Goal: Information Seeking & Learning: Learn about a topic

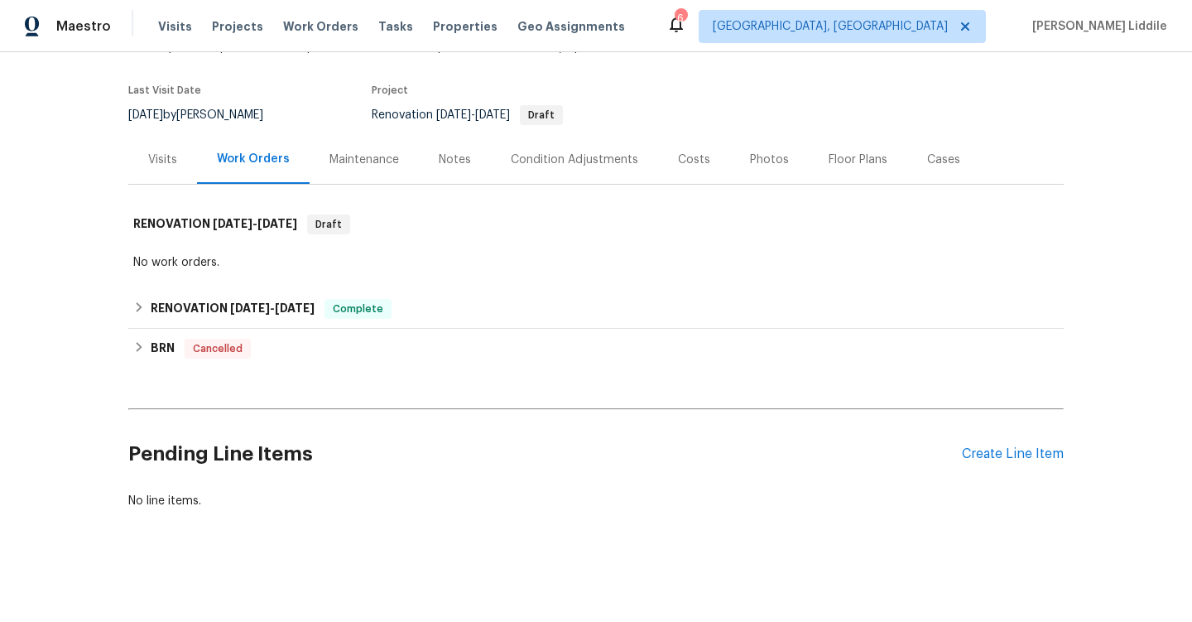
scroll to position [124, 0]
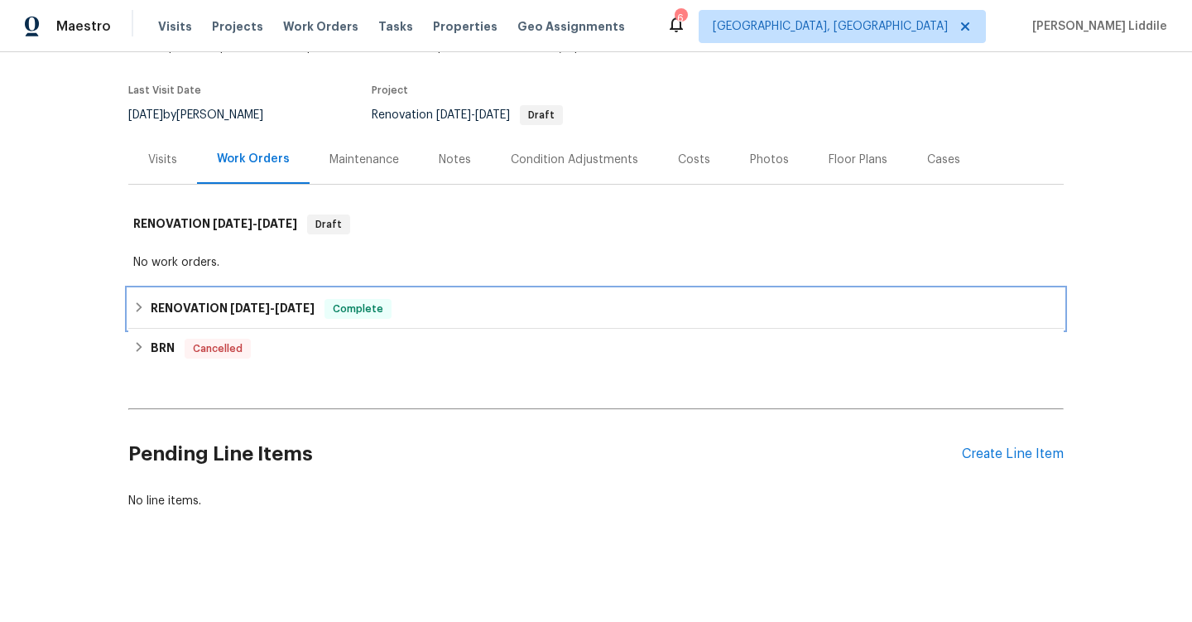
click at [392, 313] on div "Complete" at bounding box center [357, 309] width 67 height 20
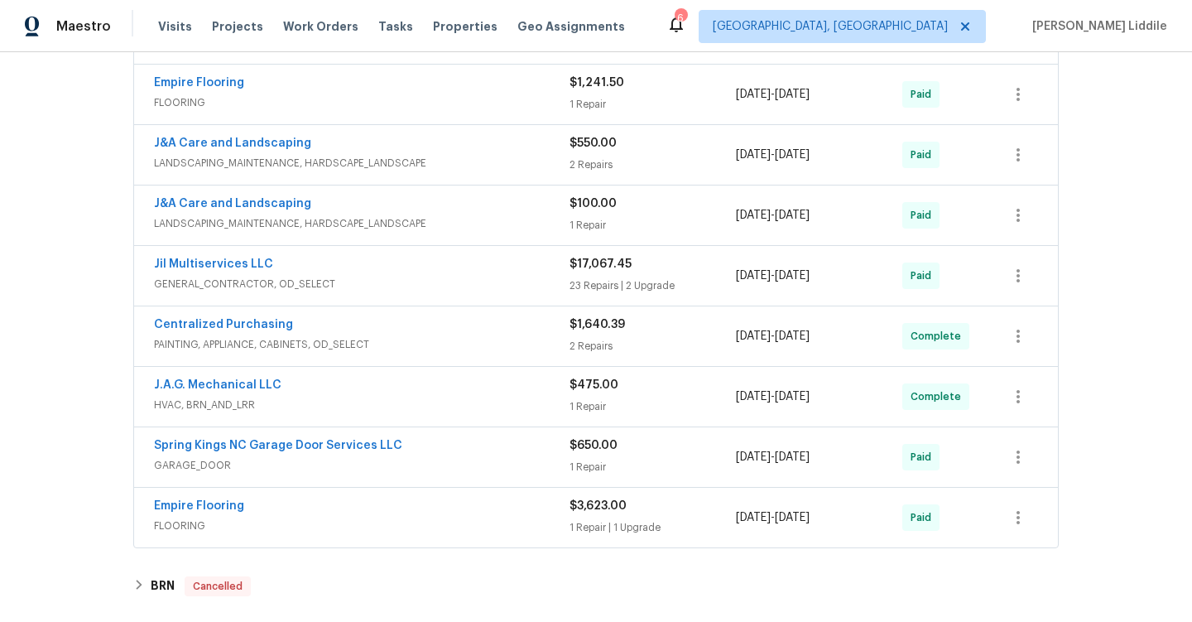
scroll to position [463, 0]
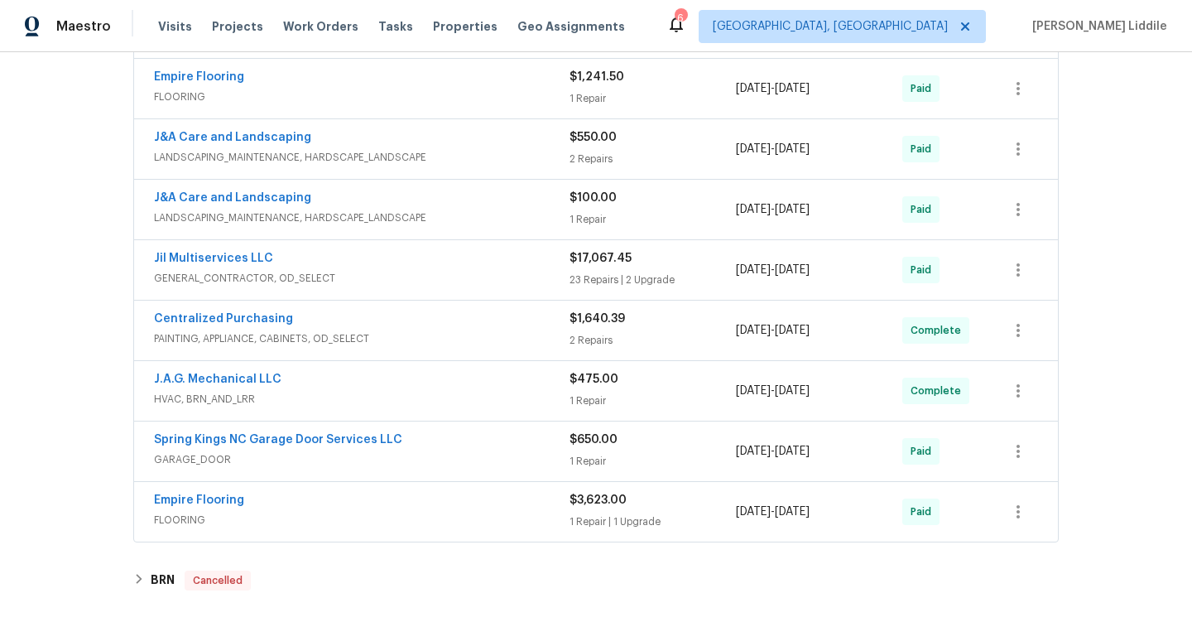
click at [450, 270] on div "Jil Multiservices LLC" at bounding box center [362, 260] width 416 height 20
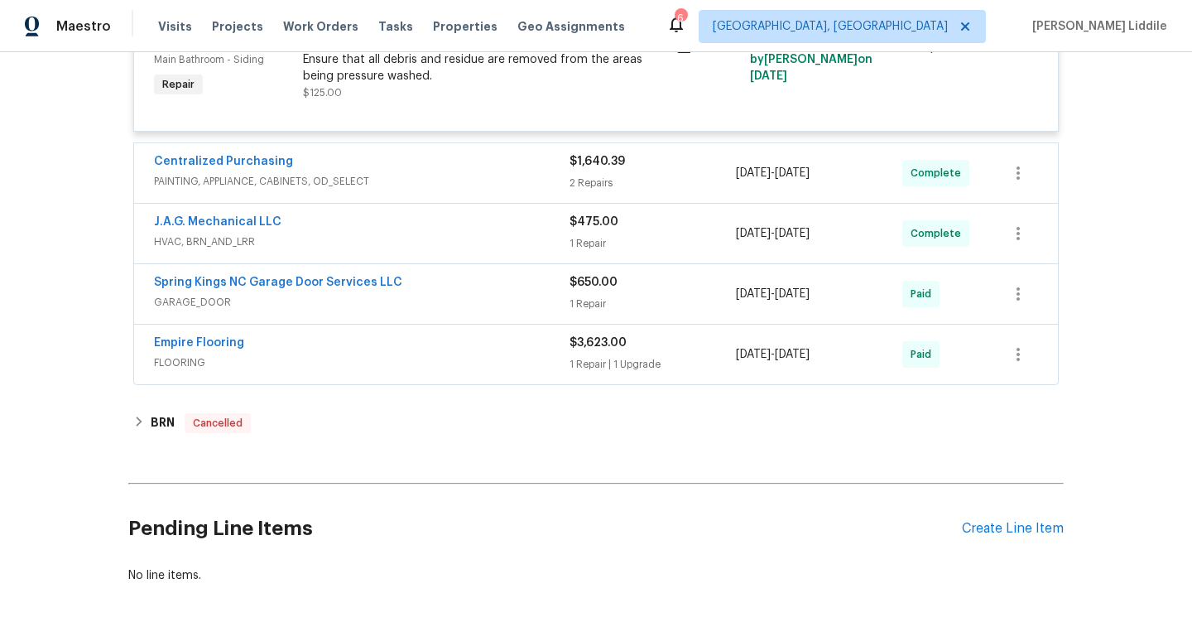
scroll to position [3931, 0]
click at [453, 232] on div "J.A.G. Mechanical LLC" at bounding box center [362, 222] width 416 height 20
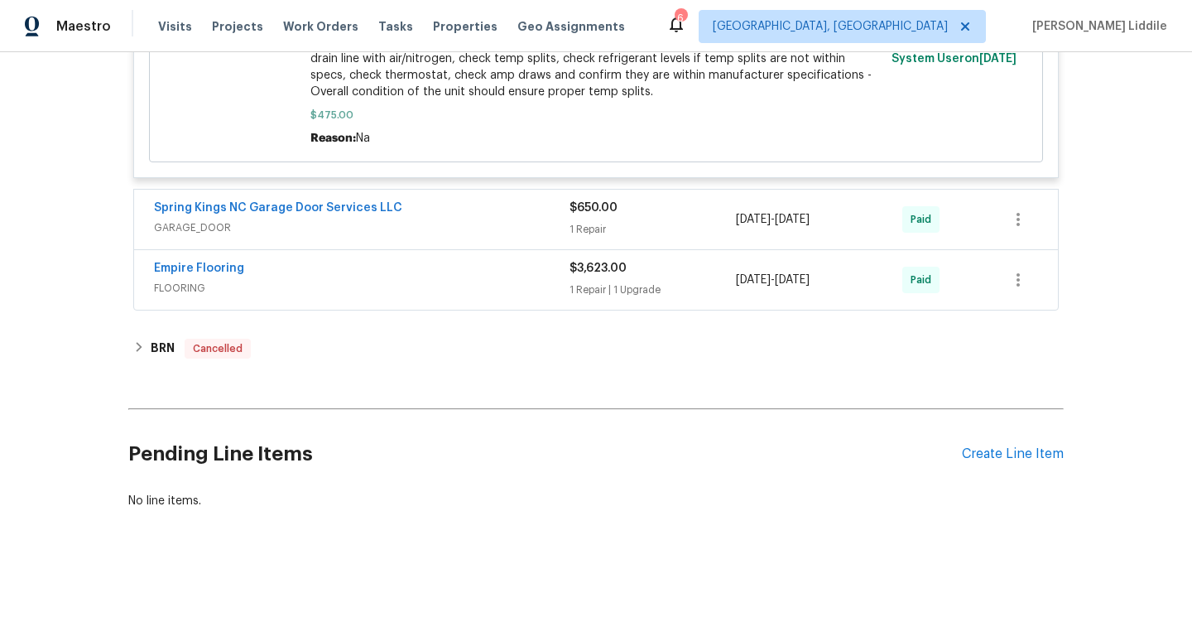
scroll to position [4394, 0]
click at [469, 234] on span "GARAGE_DOOR" at bounding box center [362, 227] width 416 height 17
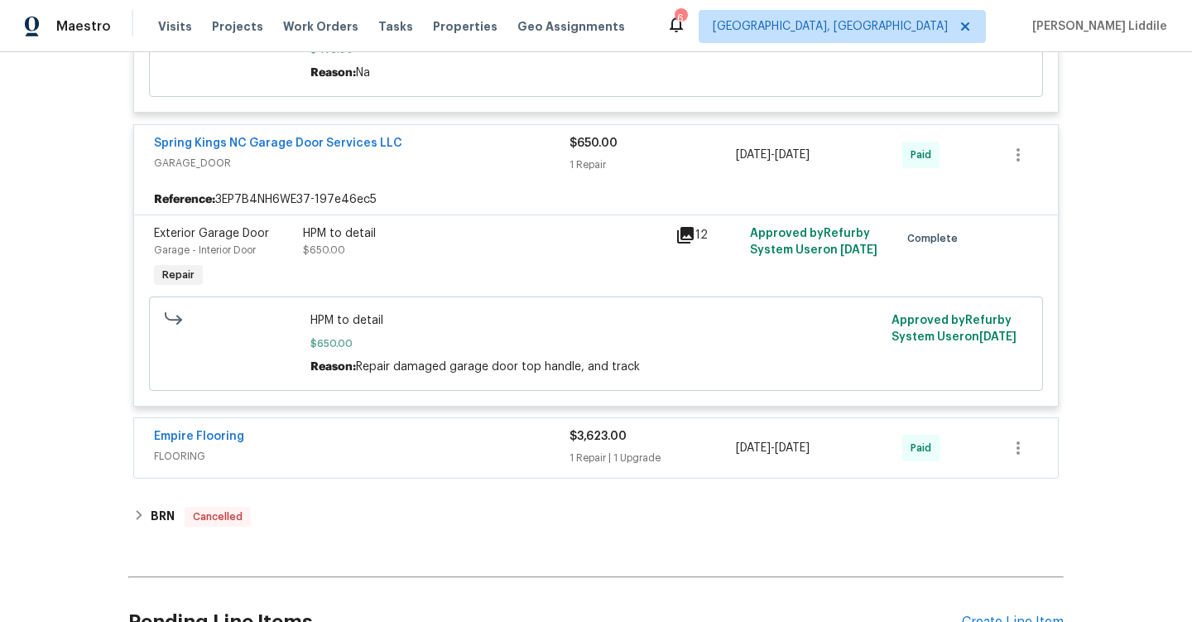
scroll to position [4628, 0]
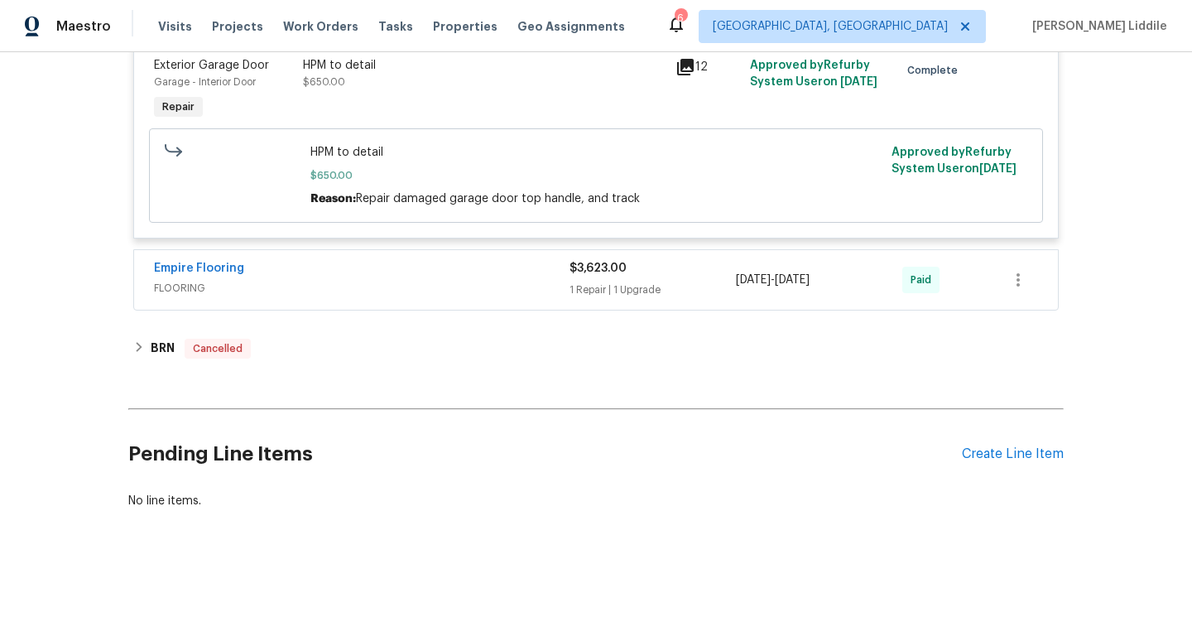
click at [465, 257] on div "Empire Flooring FLOORING $3,623.00 1 Repair | 1 Upgrade [DATE] - [DATE] Paid" at bounding box center [596, 280] width 924 height 60
click at [582, 270] on span "$3,623.00" at bounding box center [598, 268] width 57 height 12
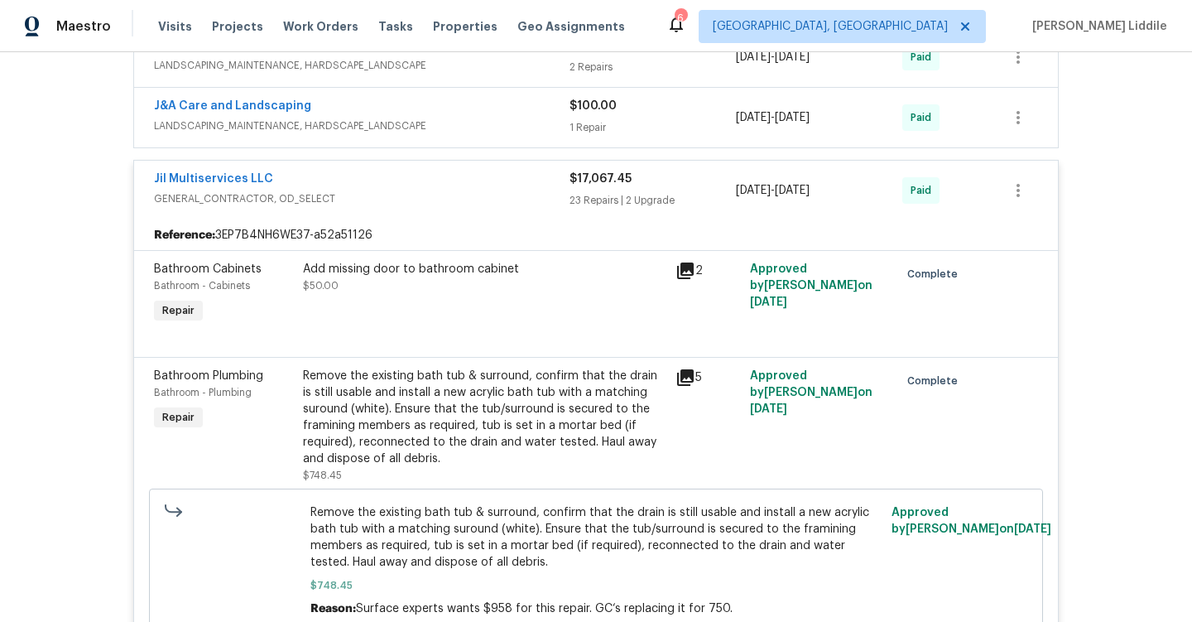
scroll to position [555, 0]
click at [565, 240] on div "Reference: 3EP7B4NH6WE37-a52a51126" at bounding box center [596, 234] width 924 height 30
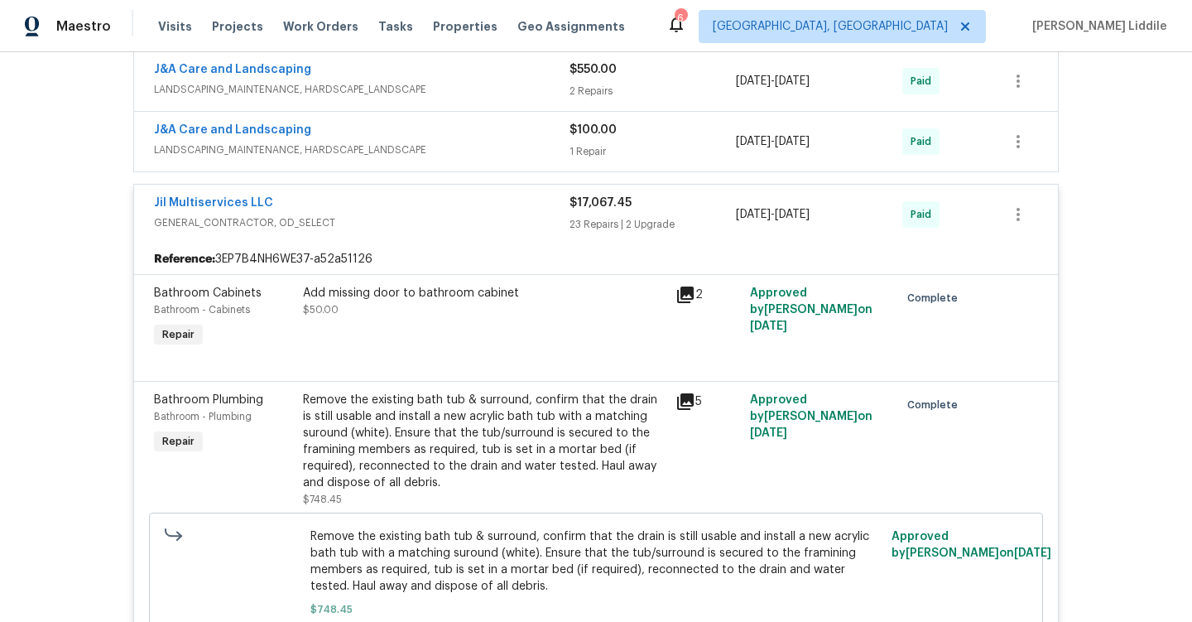
scroll to position [531, 0]
click at [450, 230] on span "GENERAL_CONTRACTOR, OD_SELECT" at bounding box center [362, 222] width 416 height 17
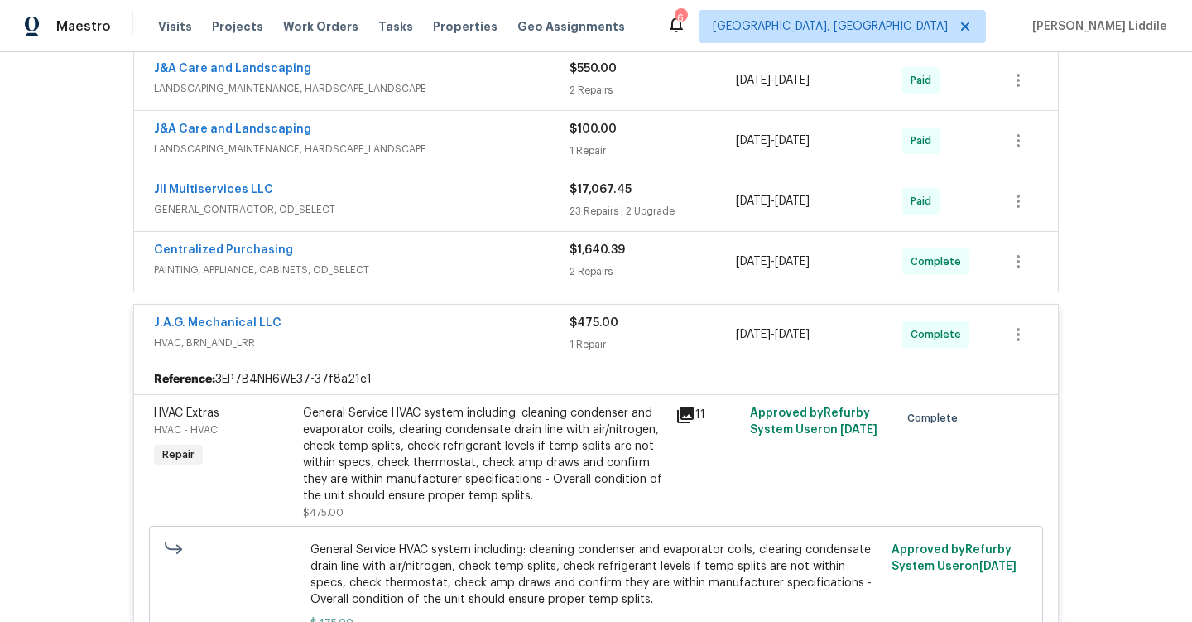
click at [435, 351] on span "HVAC, BRN_AND_LRR" at bounding box center [362, 342] width 416 height 17
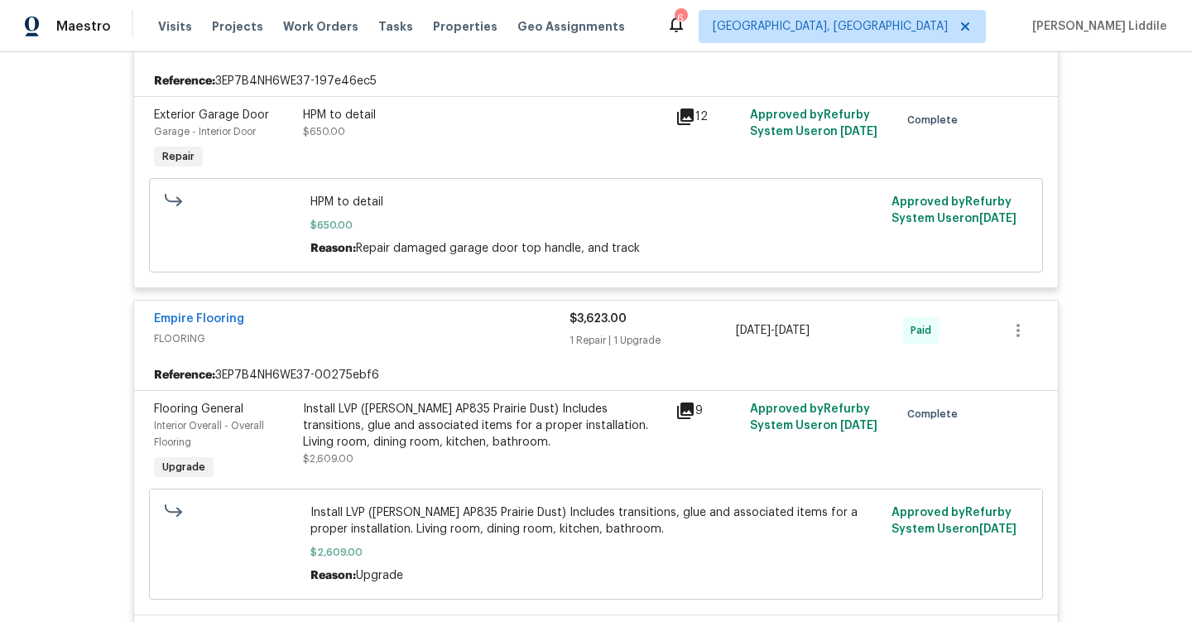
scroll to position [863, 0]
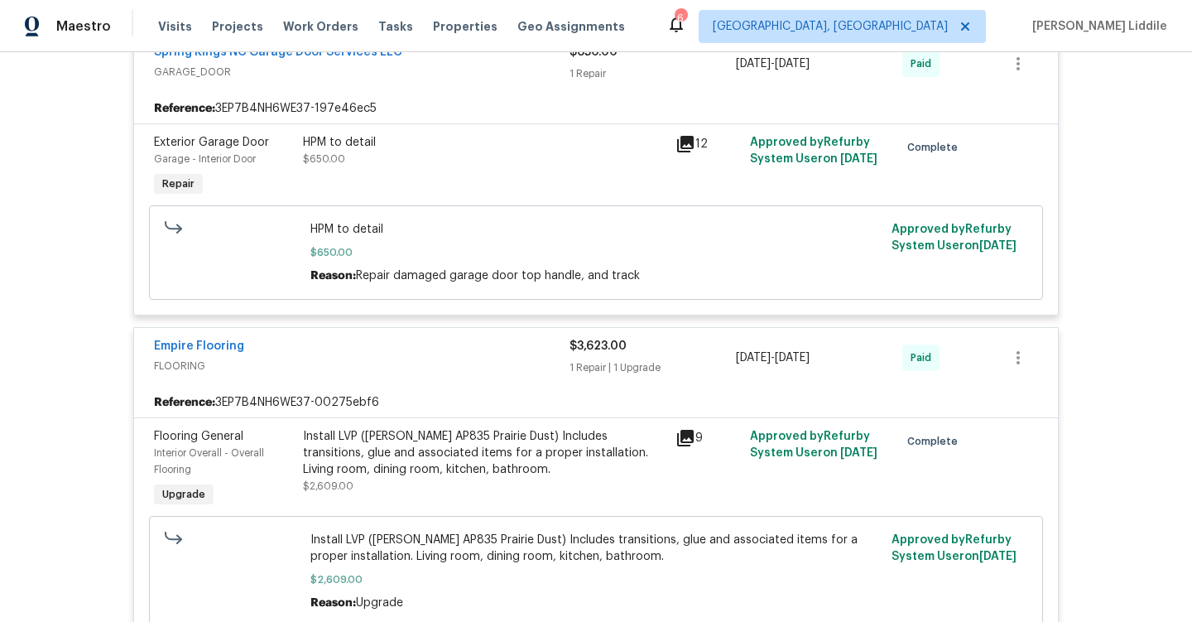
click at [569, 374] on span "FLOORING" at bounding box center [362, 366] width 416 height 17
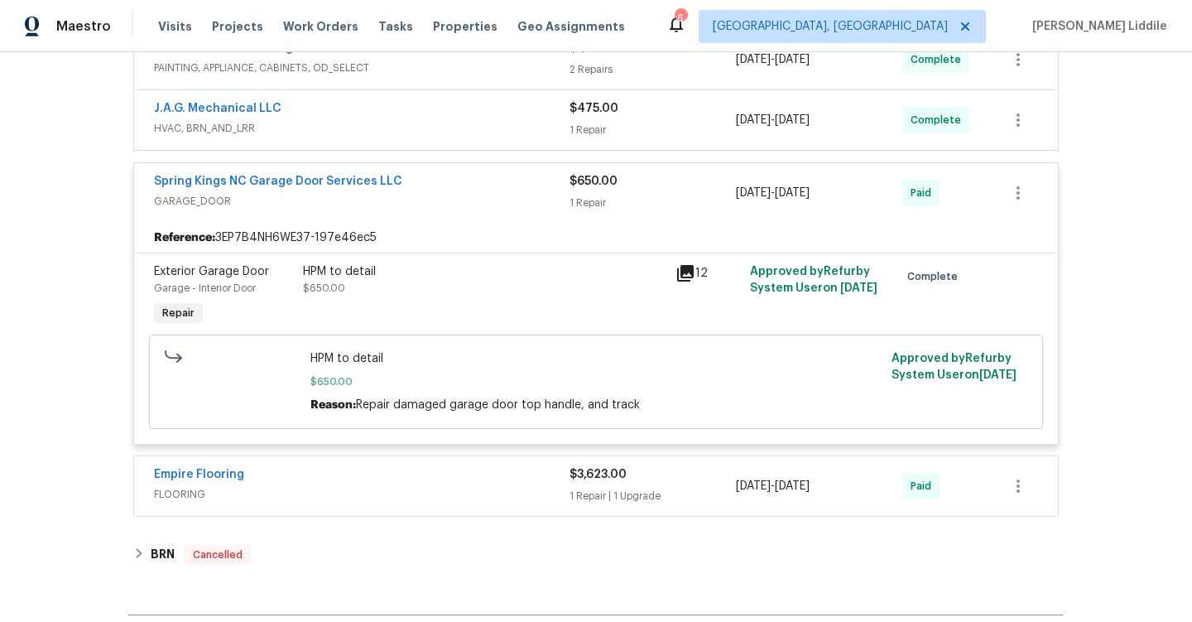
scroll to position [757, 0]
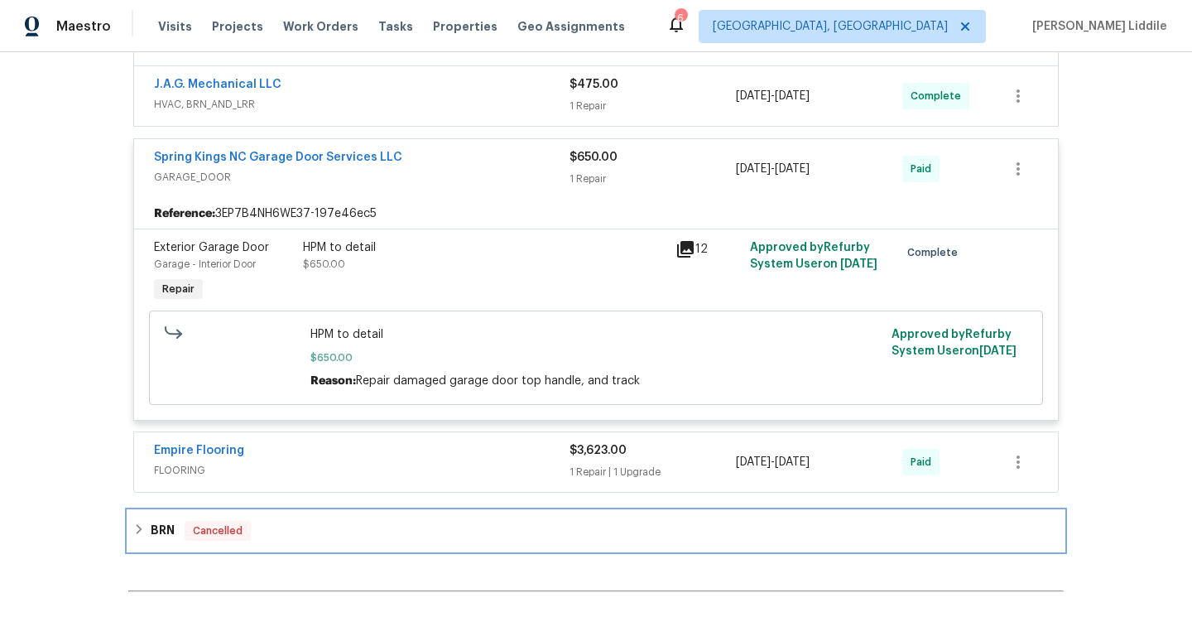
click at [219, 539] on span "Cancelled" at bounding box center [217, 530] width 63 height 17
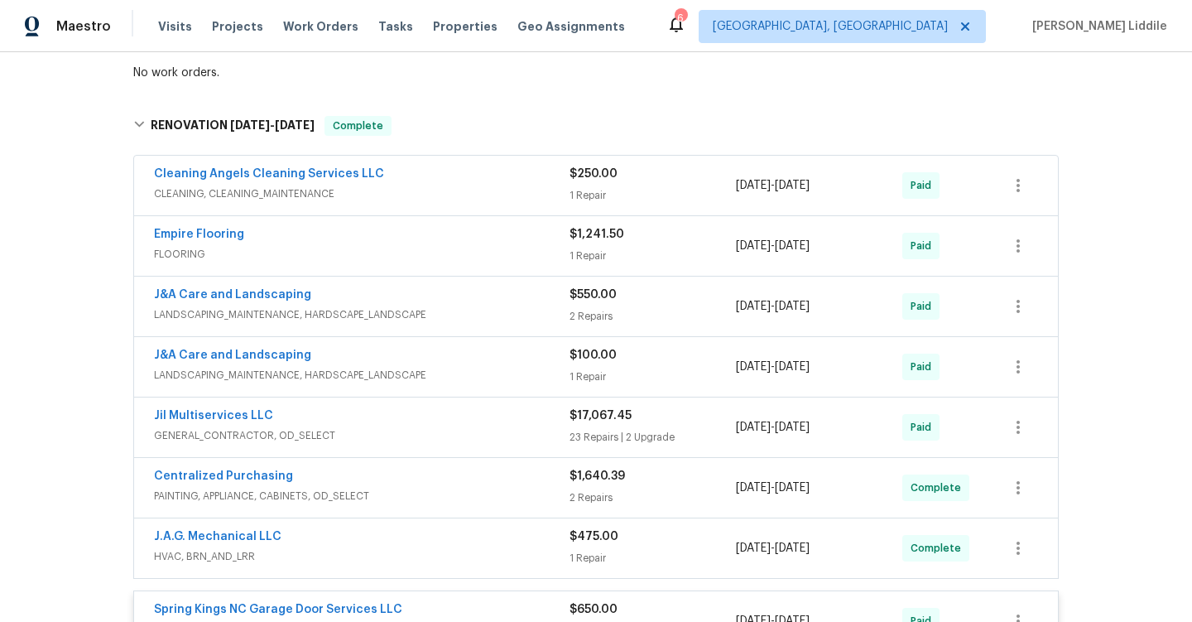
scroll to position [302, 0]
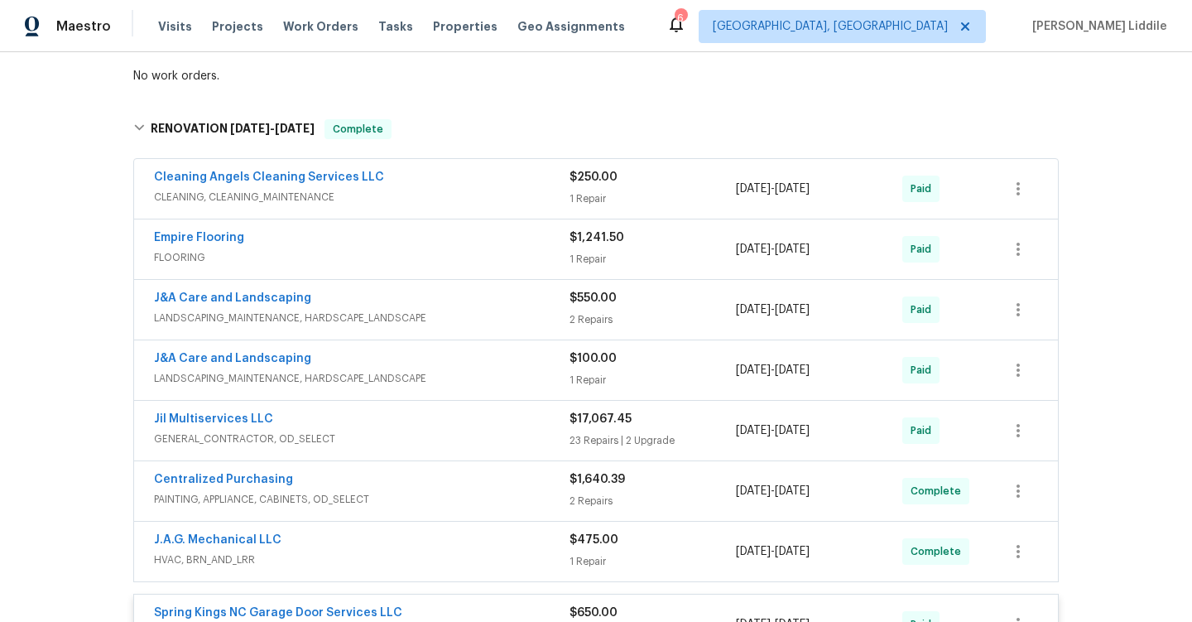
click at [367, 447] on span "GENERAL_CONTRACTOR, OD_SELECT" at bounding box center [362, 438] width 416 height 17
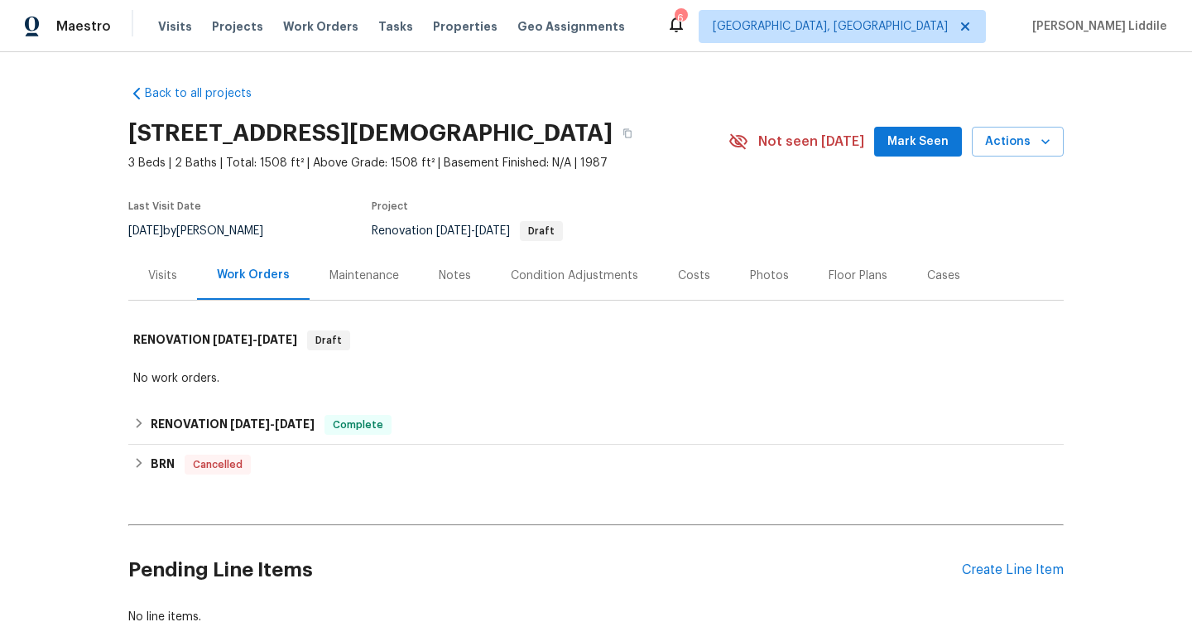
click at [343, 284] on div "Maintenance" at bounding box center [364, 275] width 70 height 17
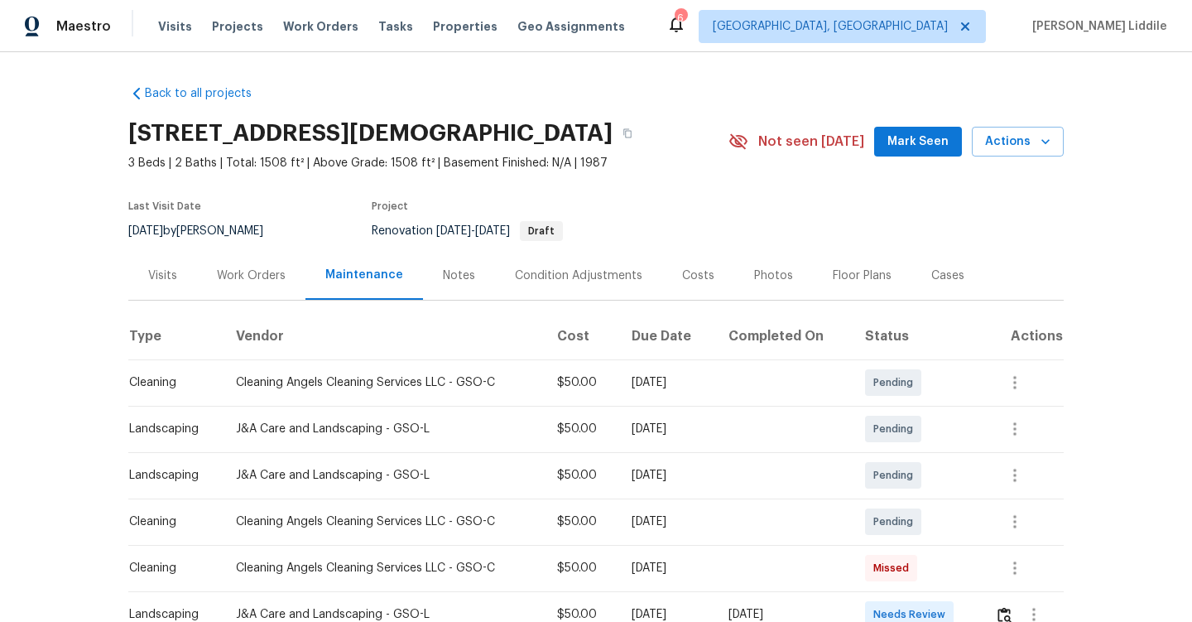
click at [454, 284] on div "Notes" at bounding box center [459, 275] width 32 height 17
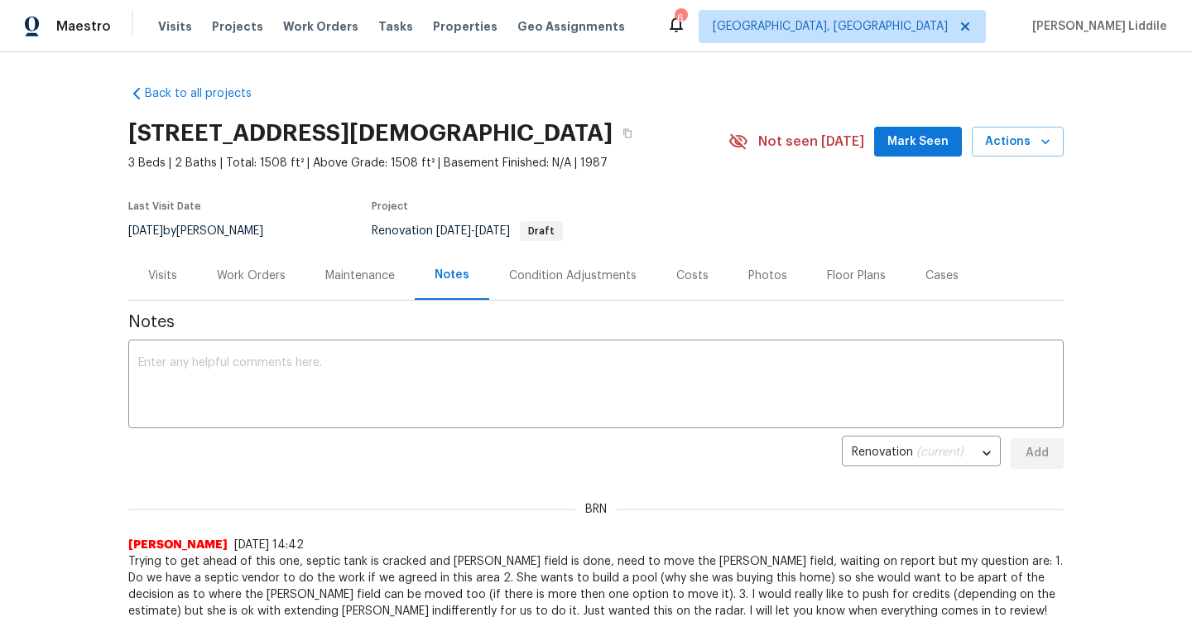
click at [519, 284] on div "Condition Adjustments" at bounding box center [572, 275] width 127 height 17
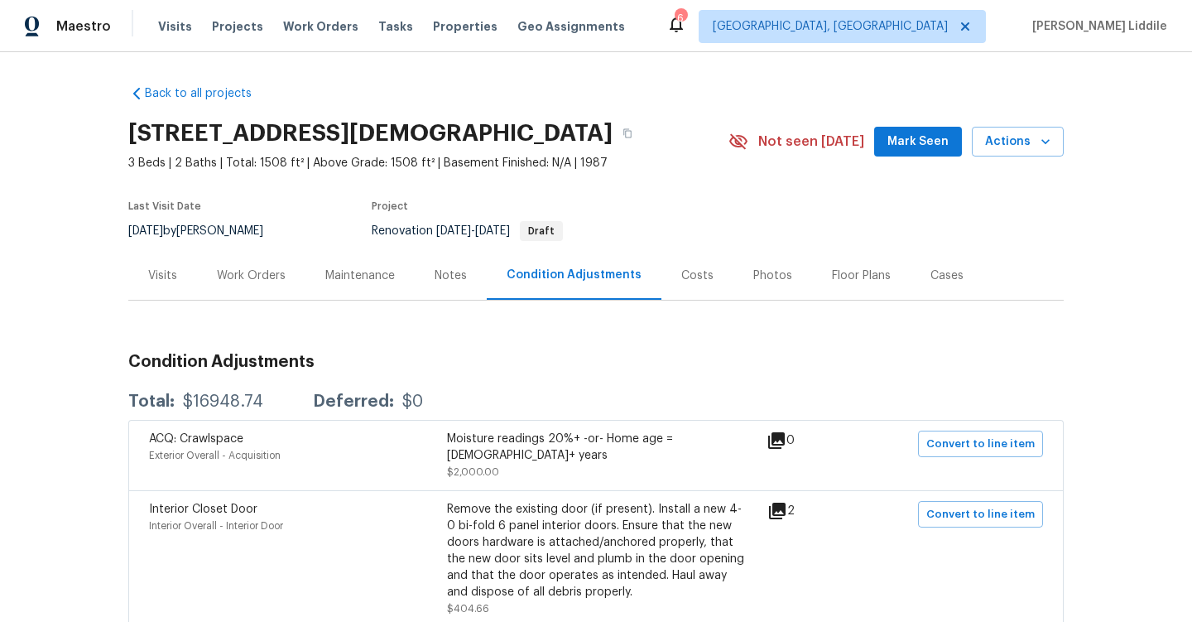
click at [681, 284] on div "Costs" at bounding box center [697, 275] width 32 height 17
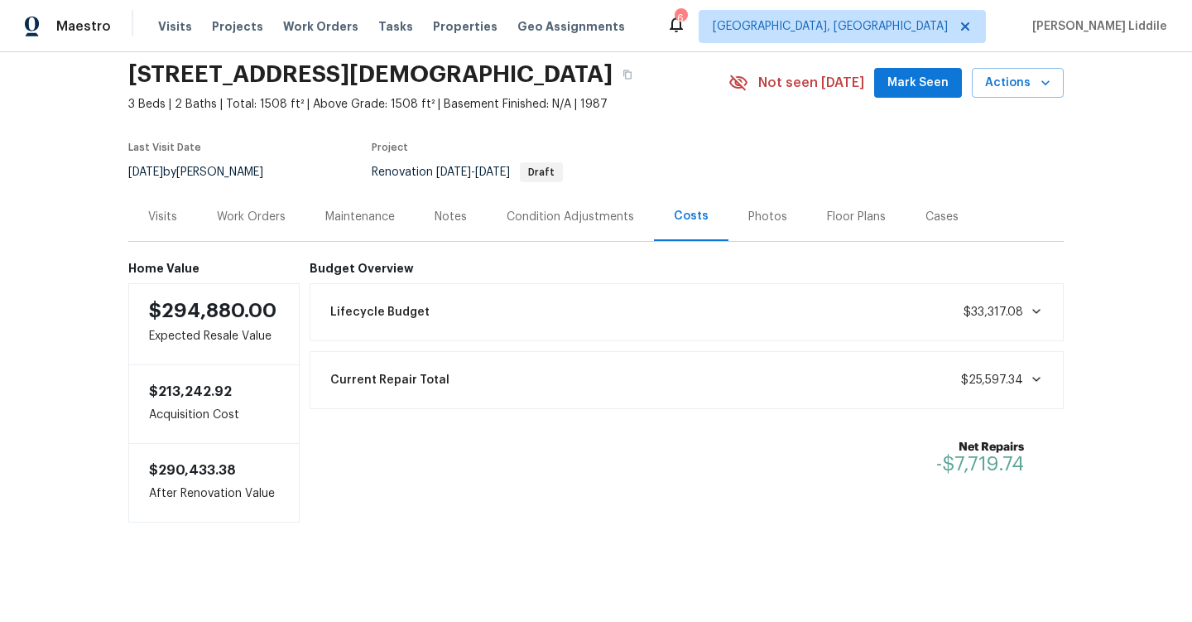
scroll to position [76, 0]
click at [715, 392] on div "Current Repair Total $25,597.34" at bounding box center [686, 380] width 733 height 36
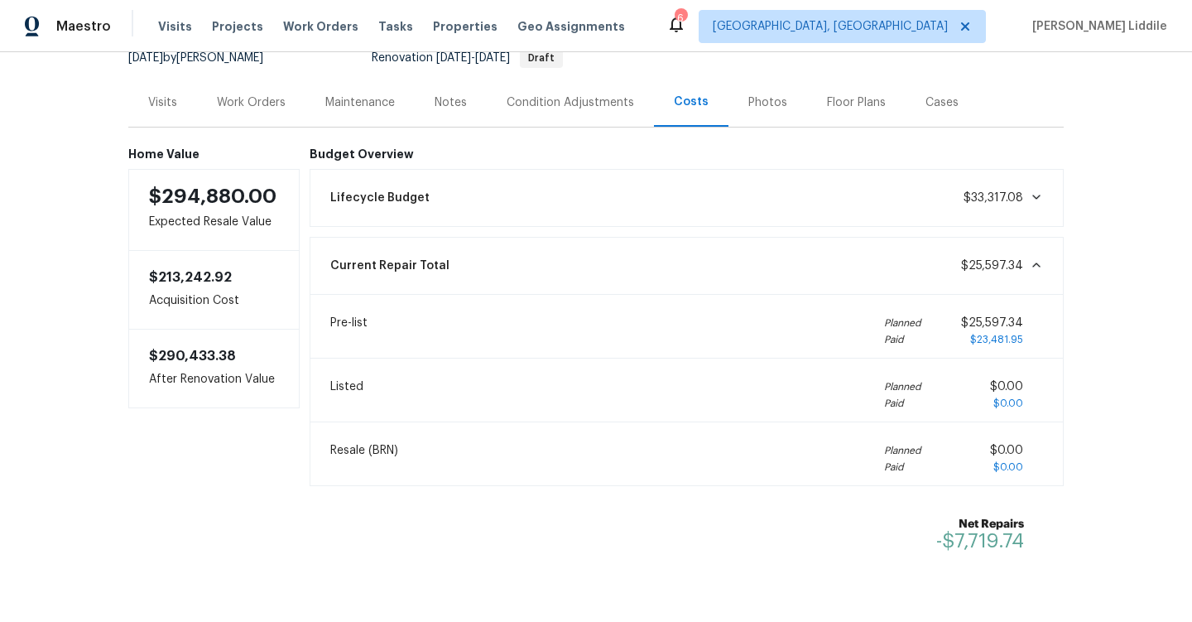
scroll to position [180, 0]
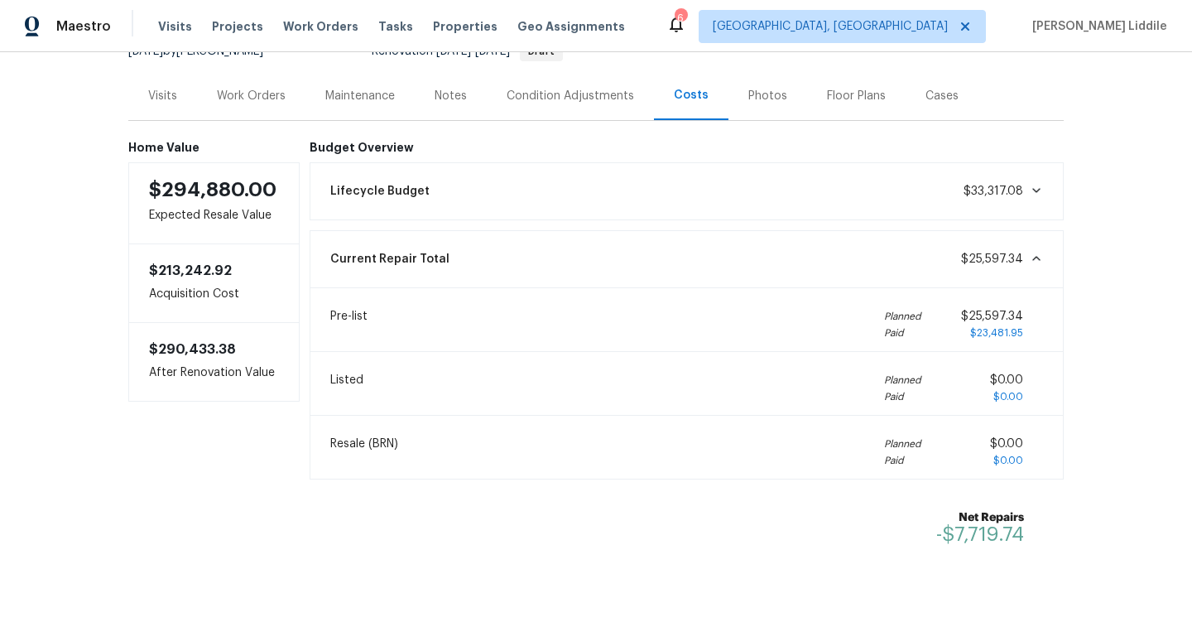
click at [832, 209] on div "Lifecycle Budget $33,317.08" at bounding box center [686, 191] width 733 height 36
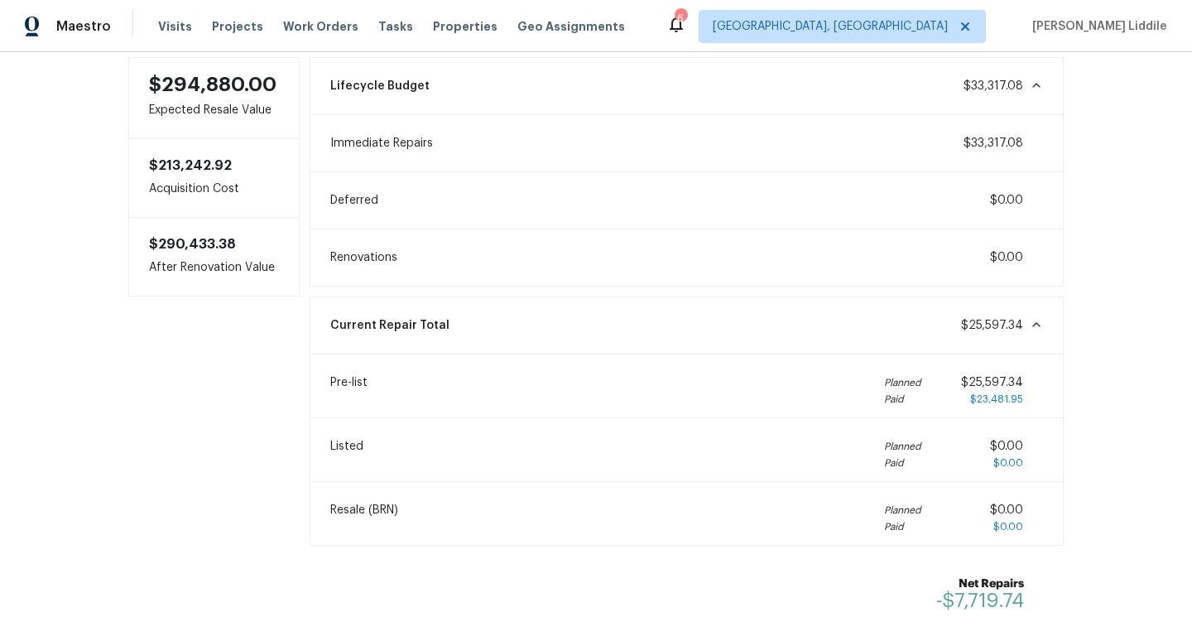
scroll to position [0, 0]
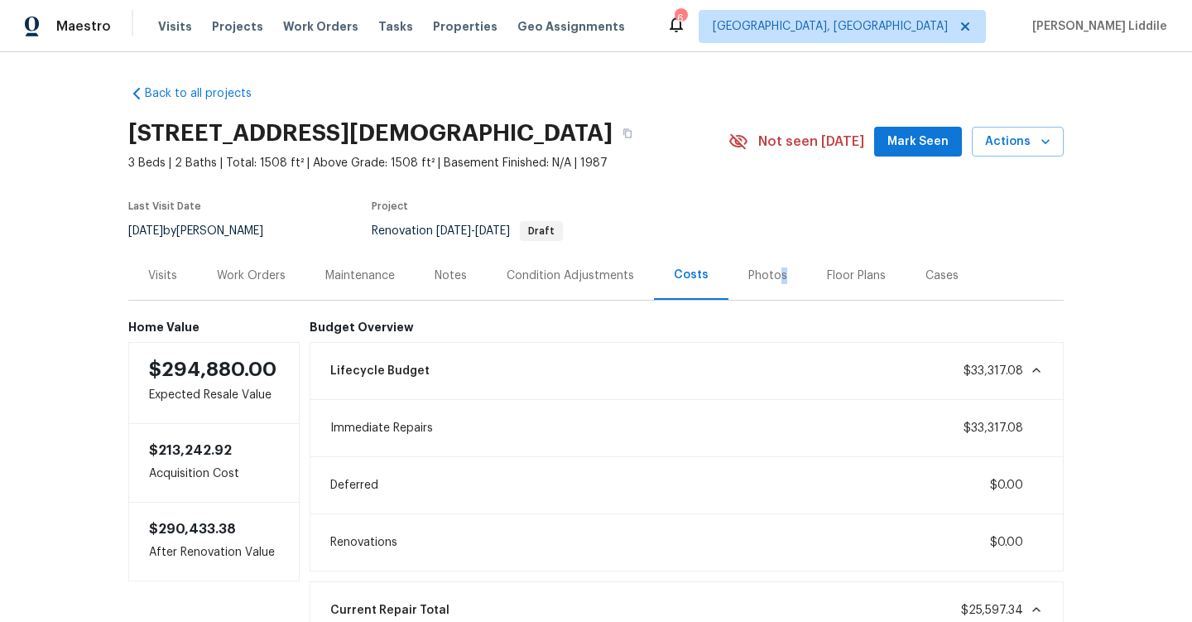
click at [776, 284] on div "Photos" at bounding box center [767, 275] width 39 height 17
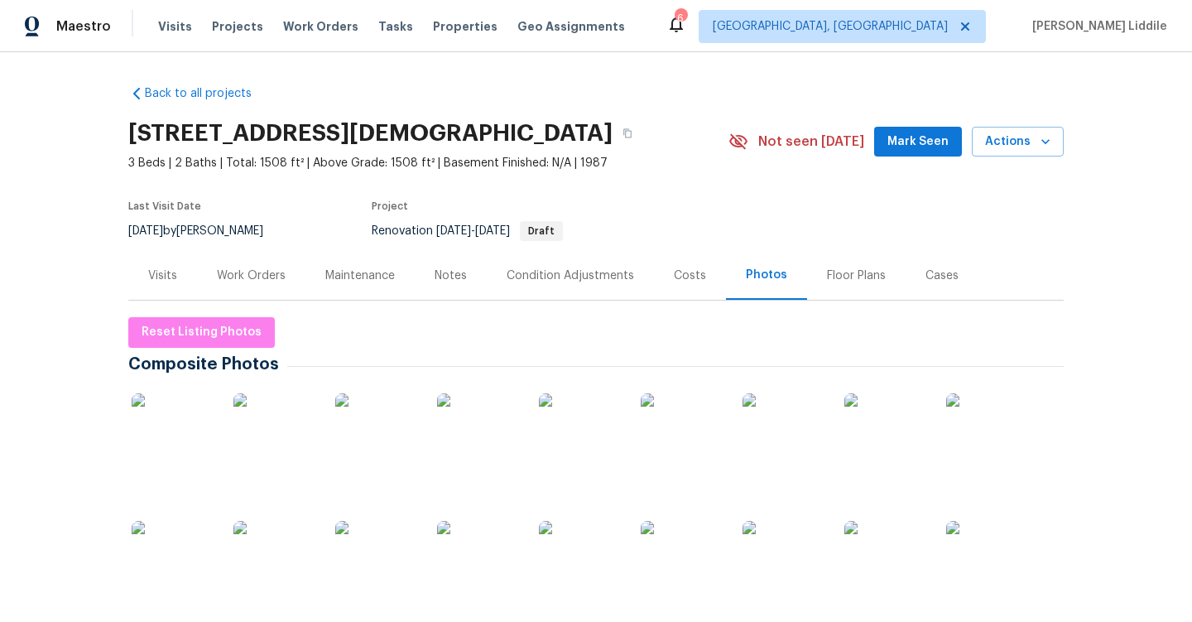
click at [932, 284] on div "Cases" at bounding box center [941, 275] width 33 height 17
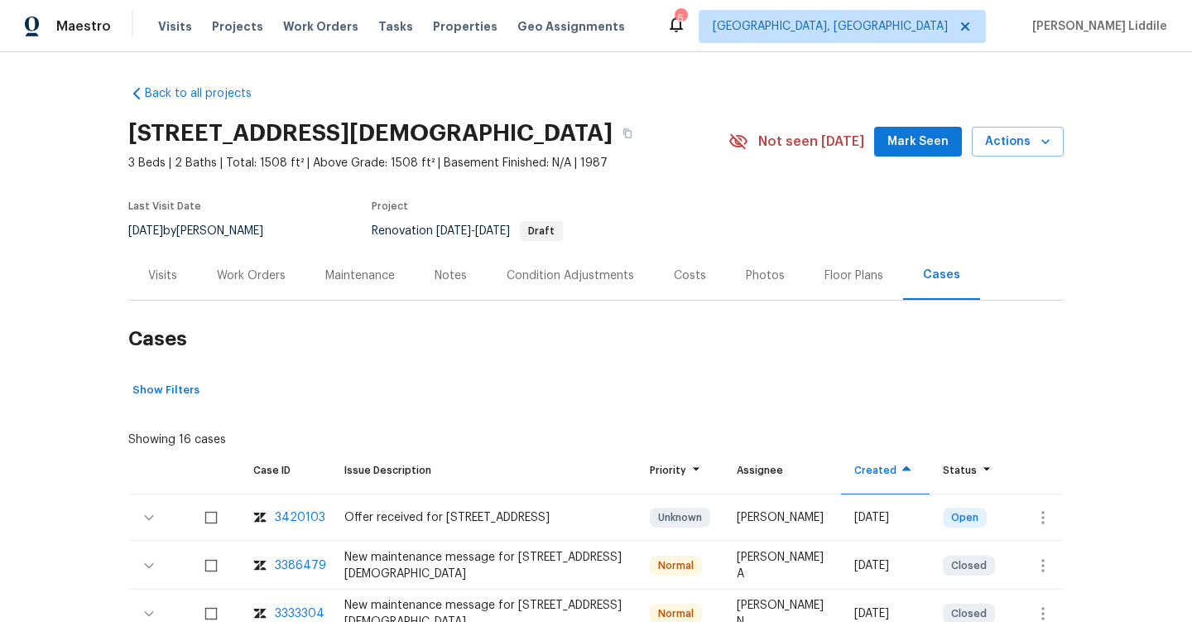
click at [392, 284] on div "Maintenance" at bounding box center [360, 275] width 70 height 17
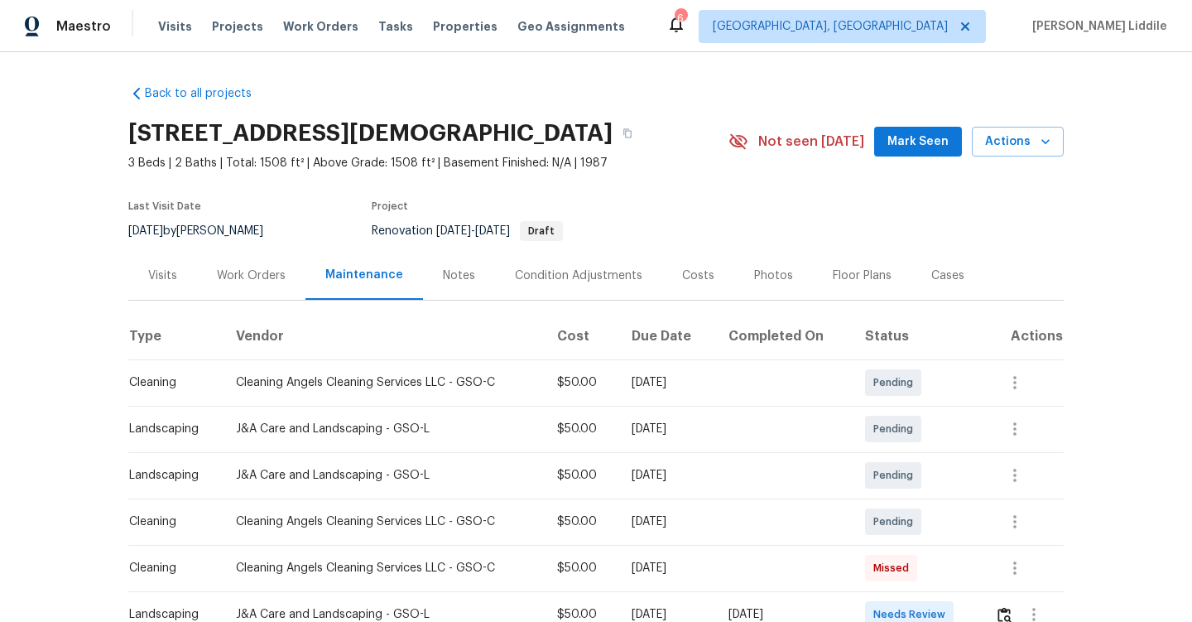
click at [251, 284] on div "Work Orders" at bounding box center [251, 275] width 69 height 17
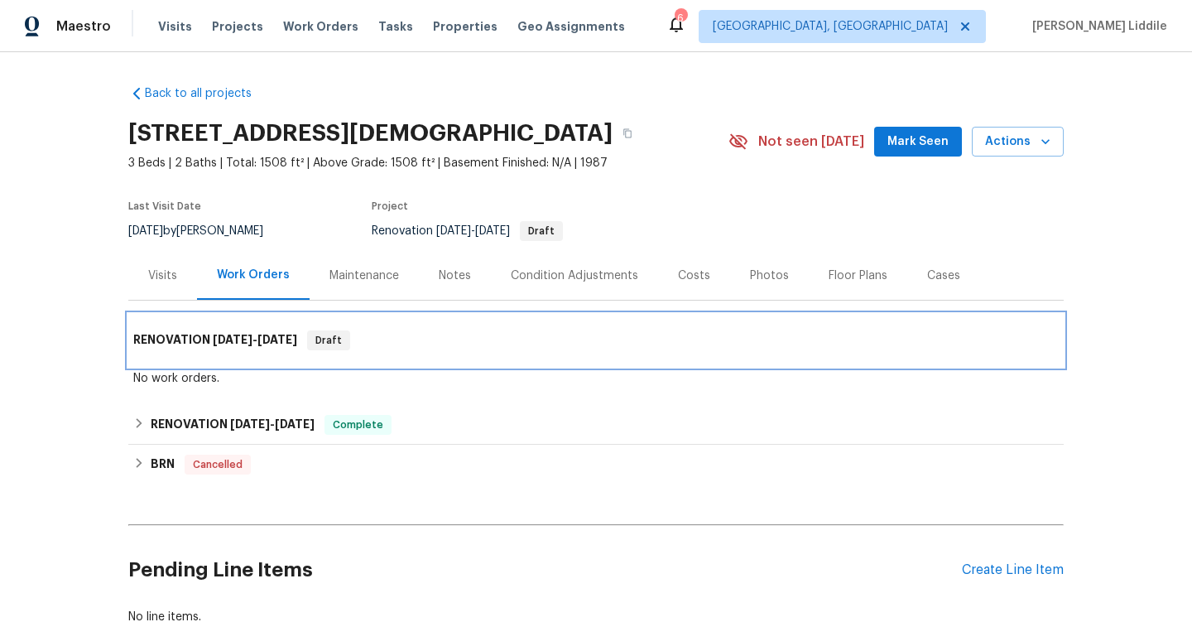
click at [236, 345] on span "[DATE]" at bounding box center [233, 340] width 40 height 12
click at [235, 345] on span "[DATE]" at bounding box center [233, 340] width 40 height 12
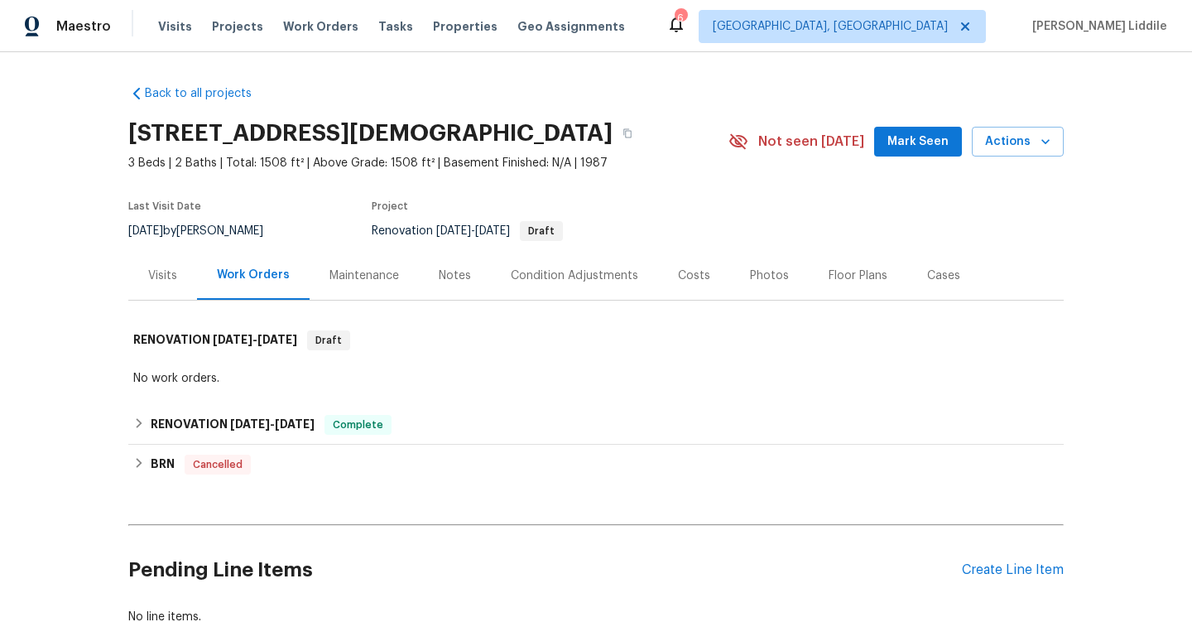
click at [170, 284] on div "Visits" at bounding box center [162, 275] width 29 height 17
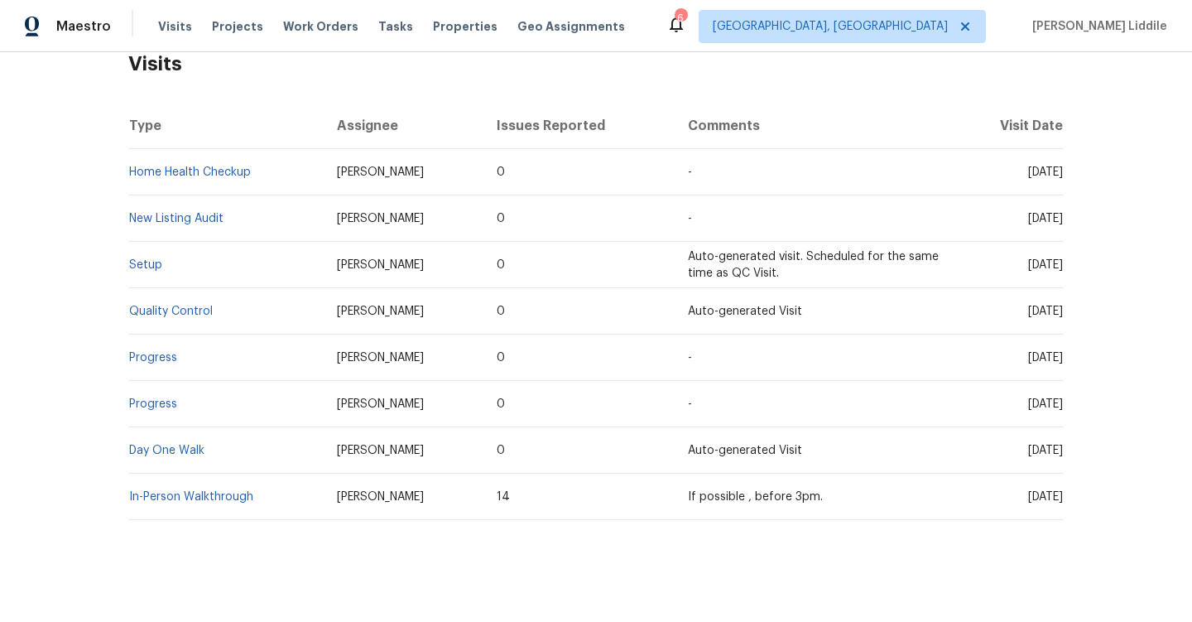
scroll to position [302, 0]
